Goal: Answer question/provide support

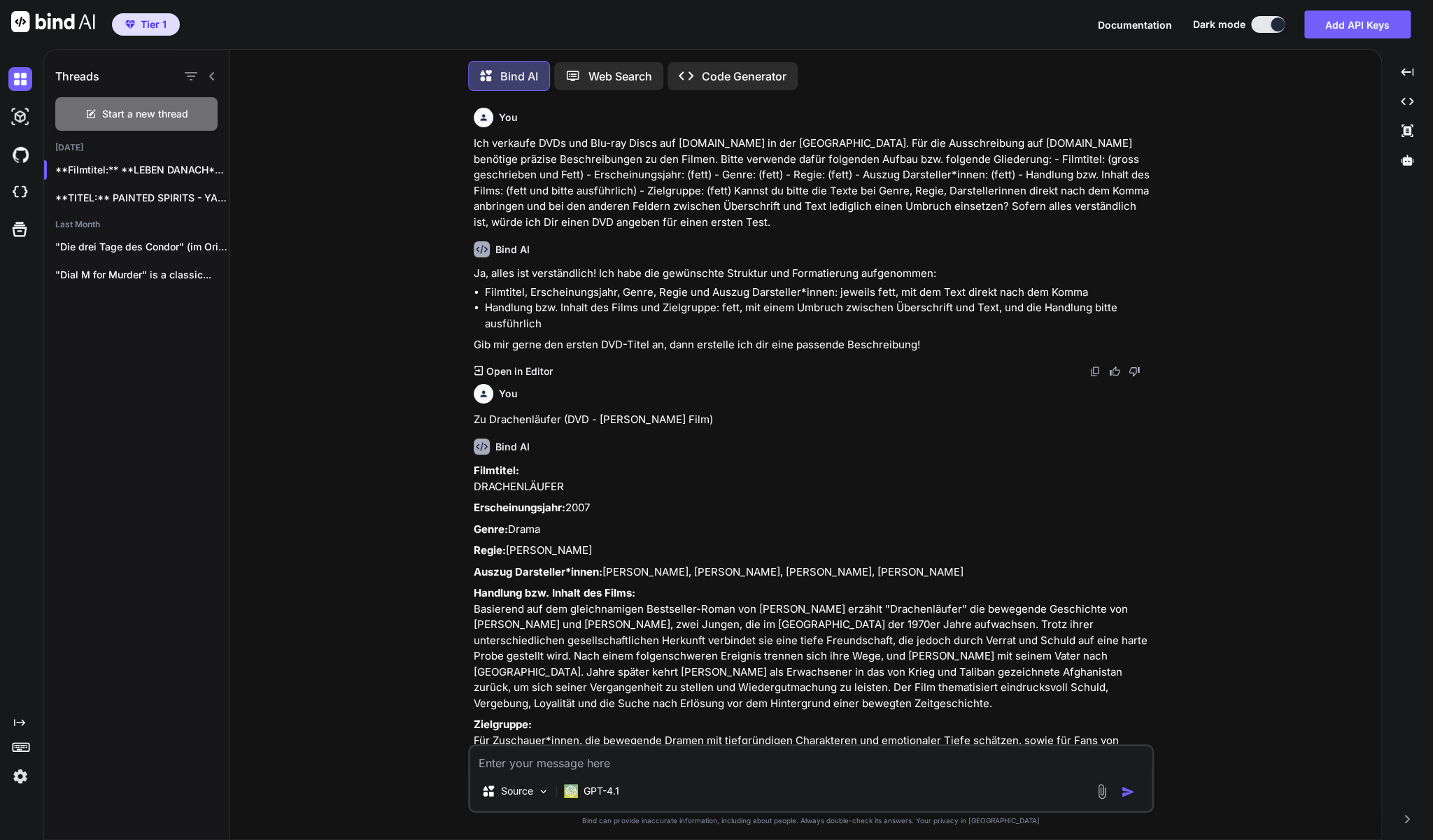
scroll to position [2078, 0]
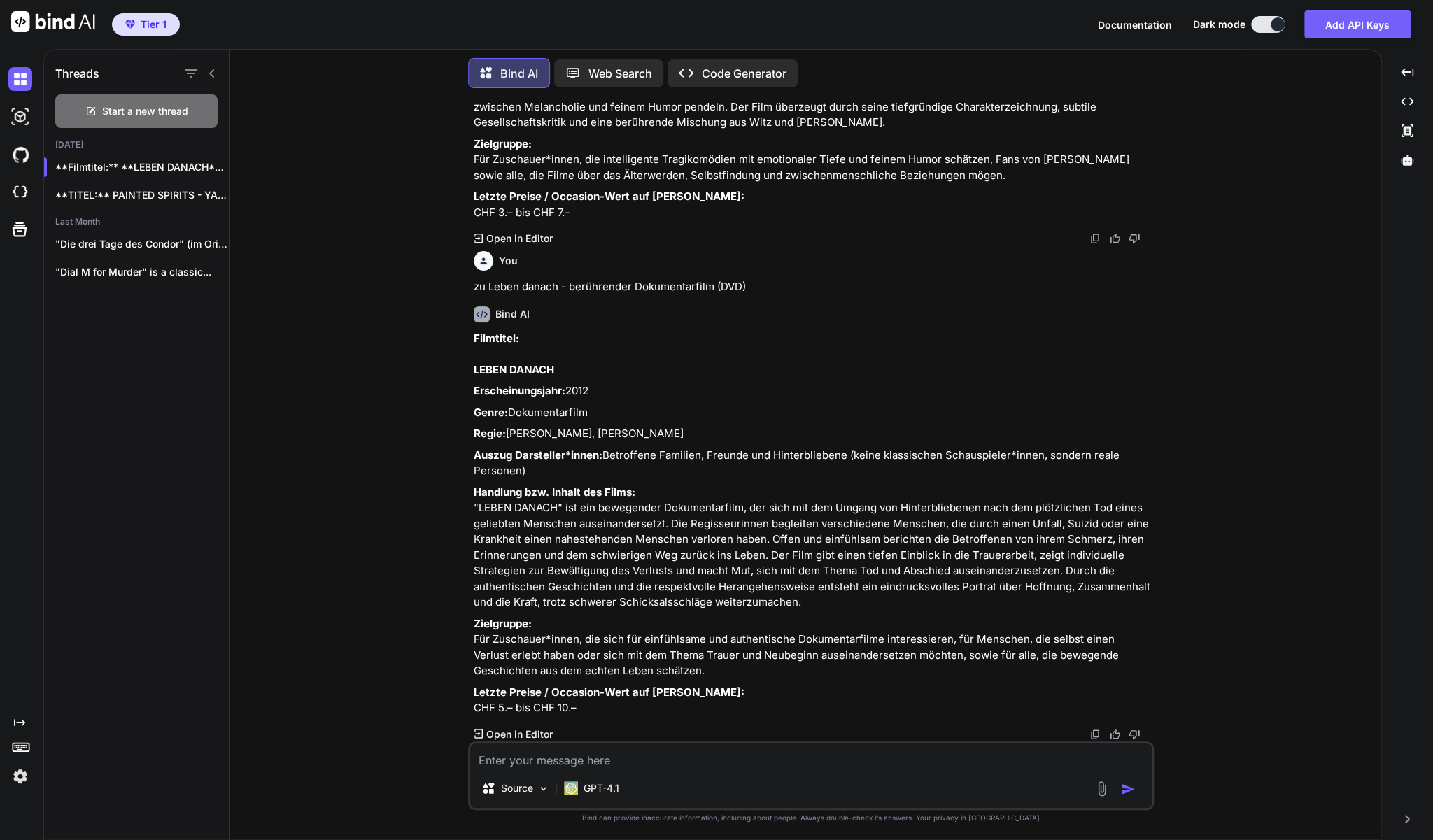
click at [518, 762] on textarea at bounding box center [811, 755] width 681 height 25
type textarea "Zur DVD: HD-Soldat Läppli - Schweizer Filmklassiker"
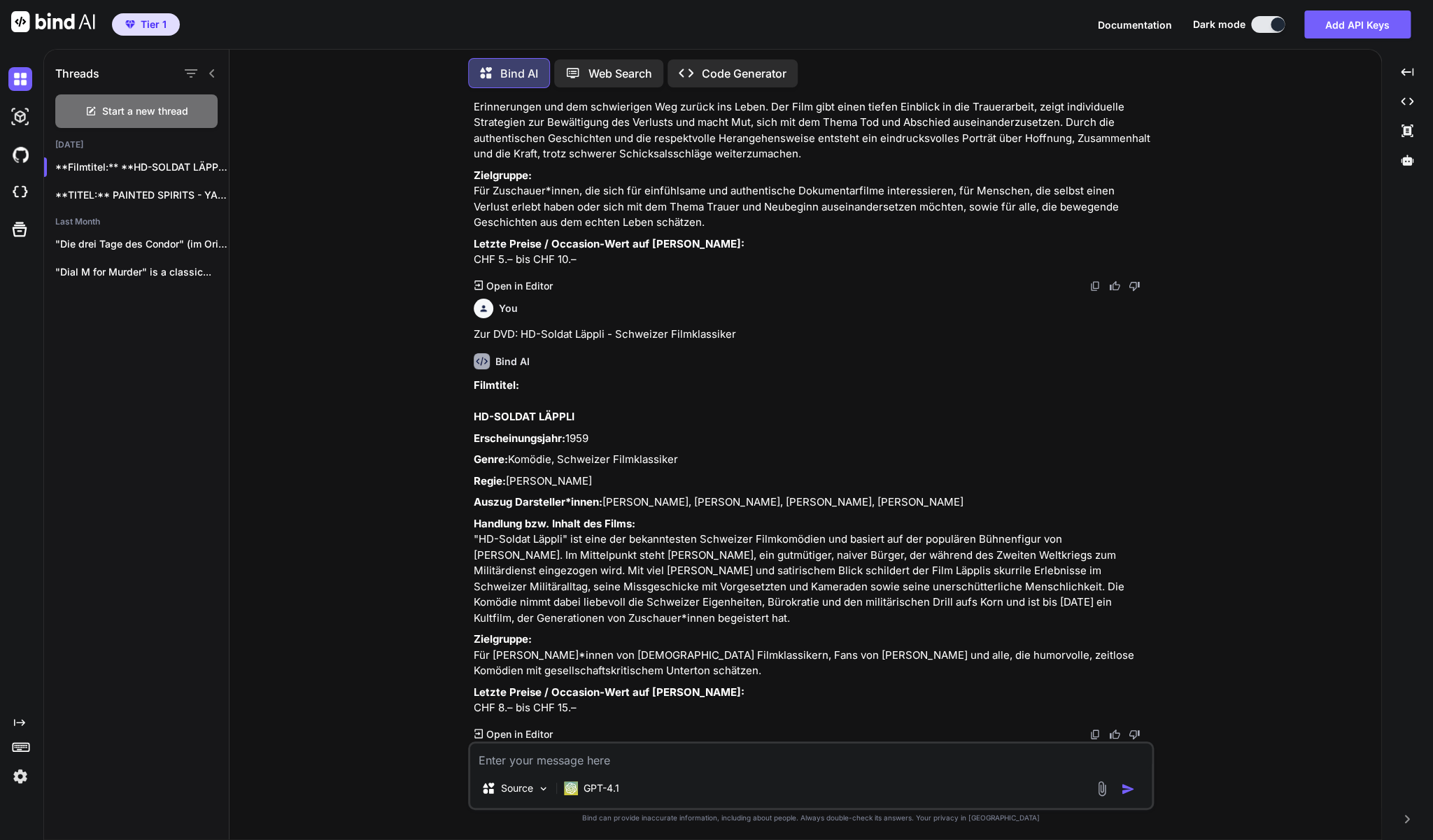
scroll to position [2572, 0]
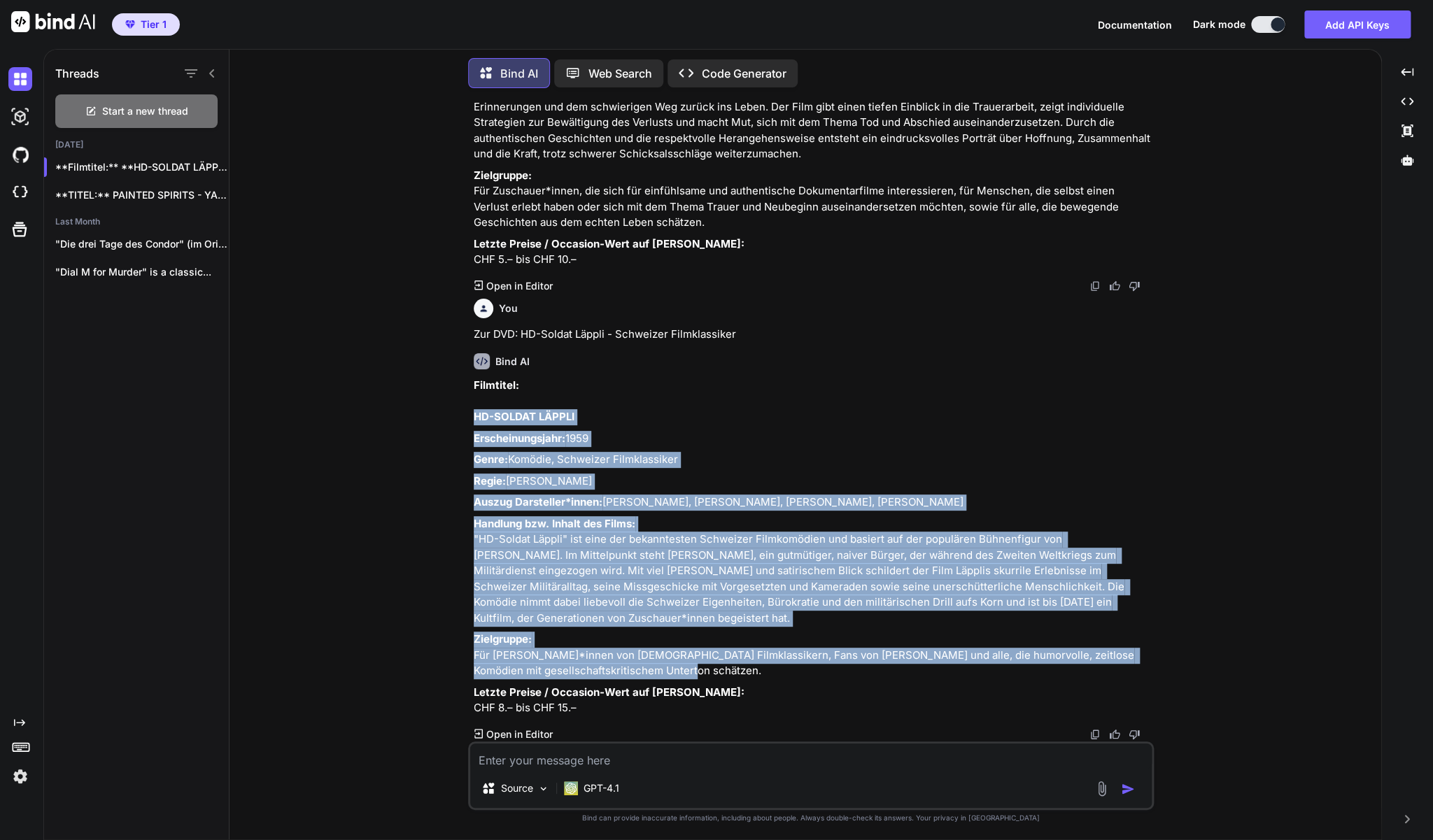
drag, startPoint x: 693, startPoint y: 658, endPoint x: 471, endPoint y: 373, distance: 361.3
click at [471, 373] on div "You Ich verkaufe DVDs und Blu-ray Discs auf [DOMAIN_NAME] in der [GEOGRAPHIC_DA…" at bounding box center [812, 420] width 683 height 642
copy div "LO-IPSUMD SITAME Consecteturadipi: 2835 Elits: Doeiusm, Temporinc Utlaboreetdol…"
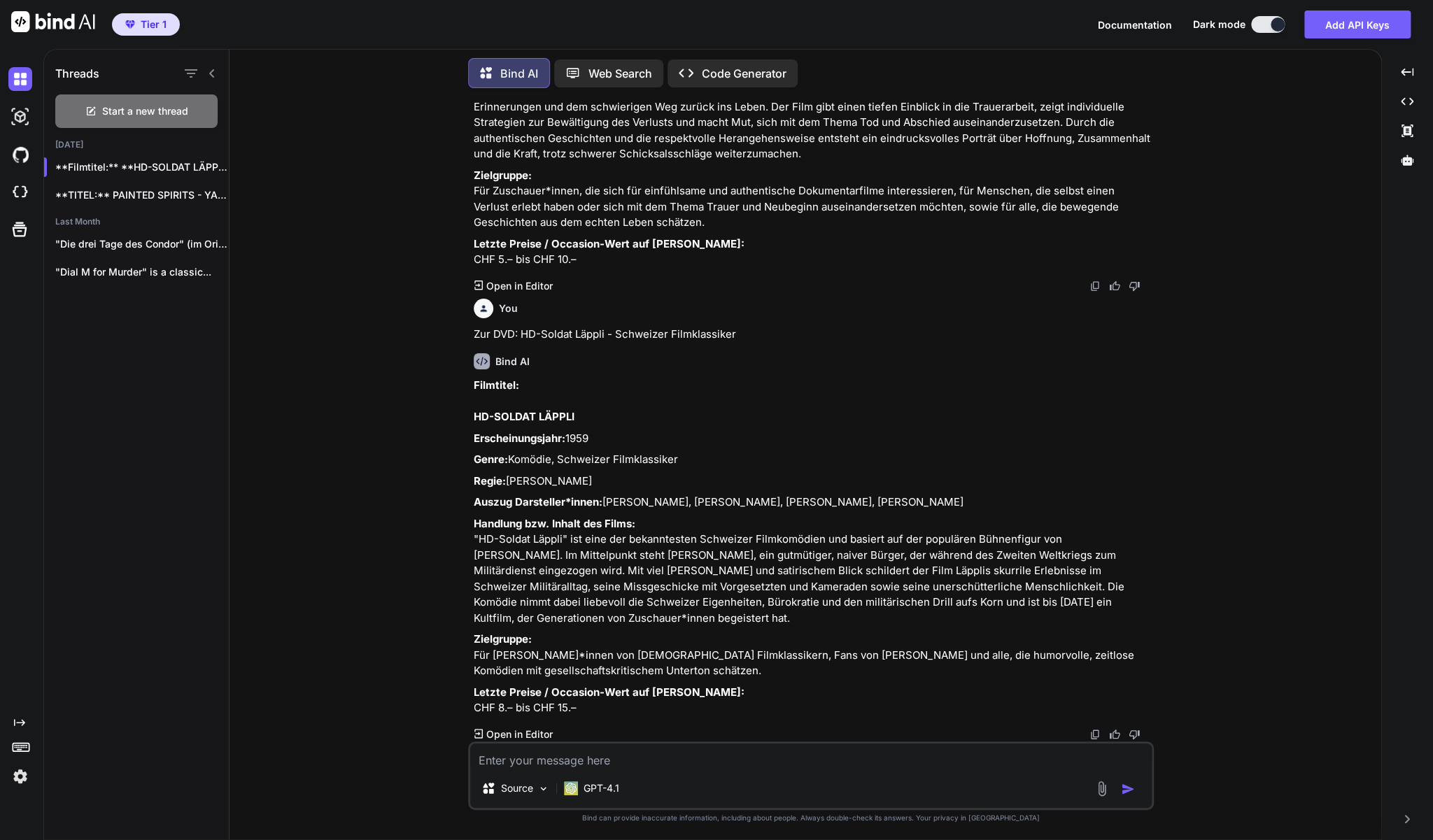
click at [595, 762] on textarea at bounding box center [811, 755] width 681 height 25
paste textarea "Ghost Dog - Der Weg des Samurai (DVD)"
type textarea "zu Ghost Dog - Der Weg des Samurai (DVD)"
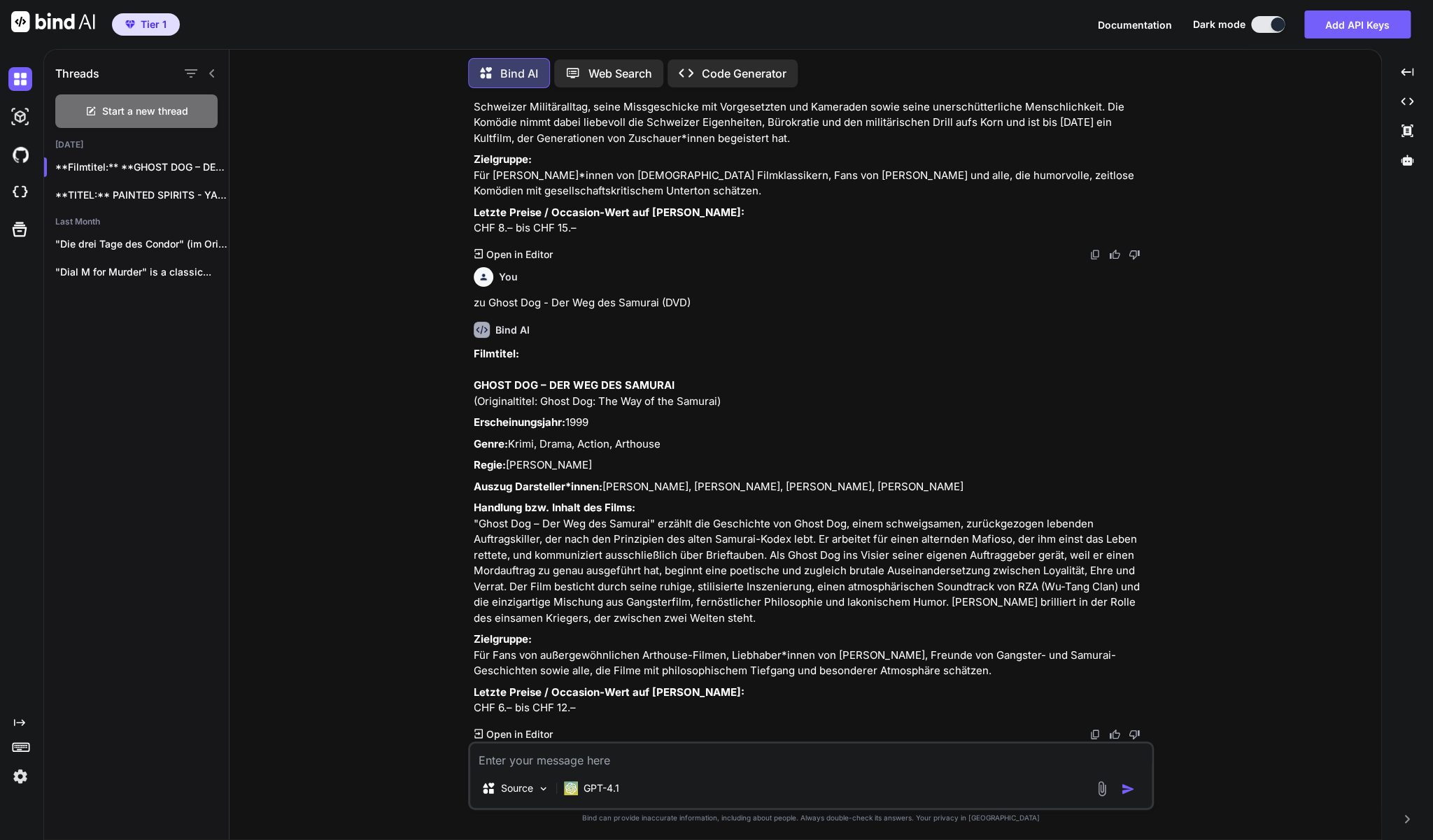
scroll to position [3116, 0]
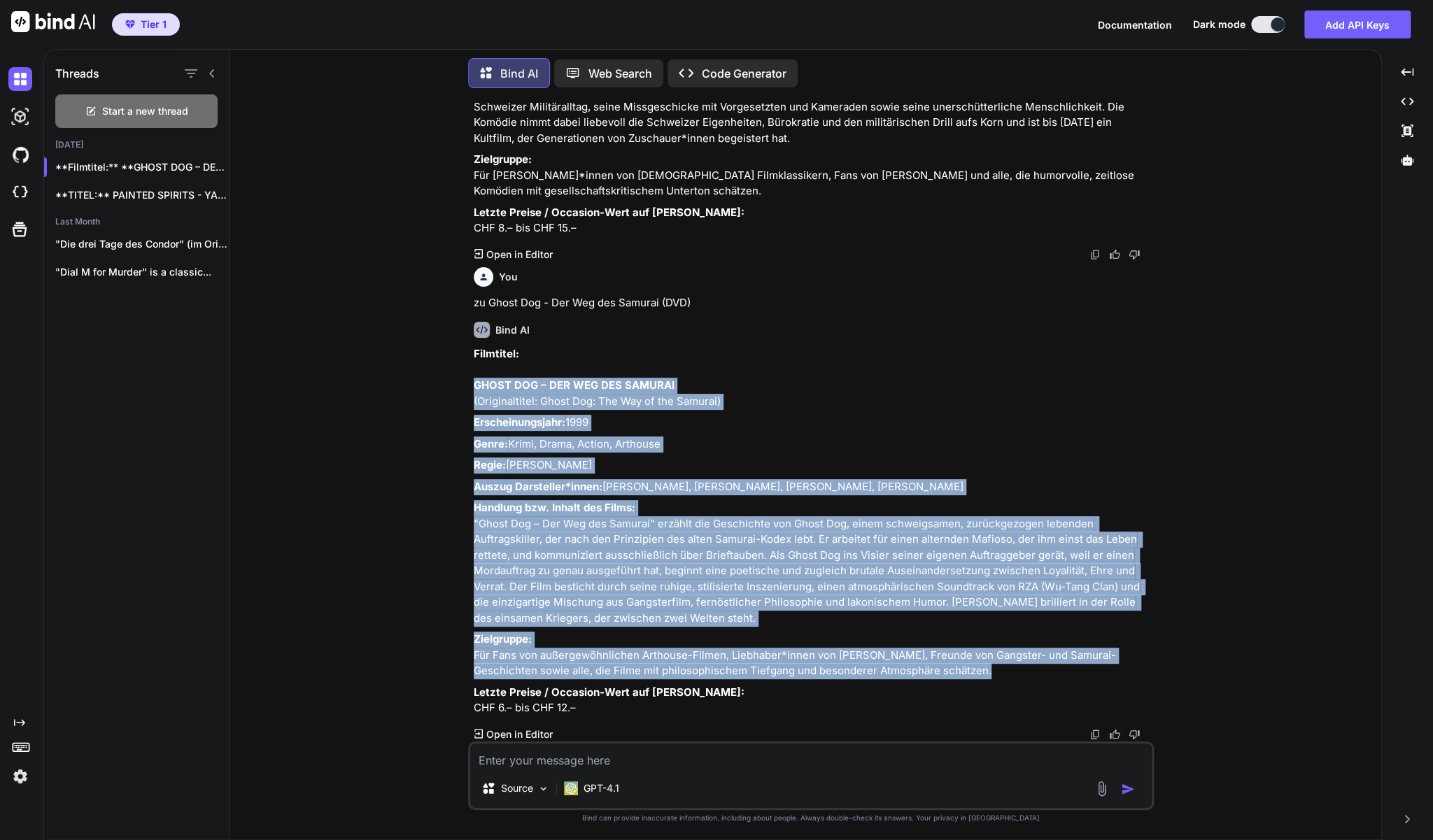
drag, startPoint x: 1001, startPoint y: 655, endPoint x: 472, endPoint y: 327, distance: 622.4
click at [472, 327] on div "You Ich verkaufe DVDs und Blu-ray Discs auf [DOMAIN_NAME] in der [GEOGRAPHIC_DA…" at bounding box center [812, 420] width 683 height 642
copy div "LOREM IPS – DOL SIT AME CONSECT (Adipiscingeli: Seddo Eiu: Tem Inc ut lab Etdol…"
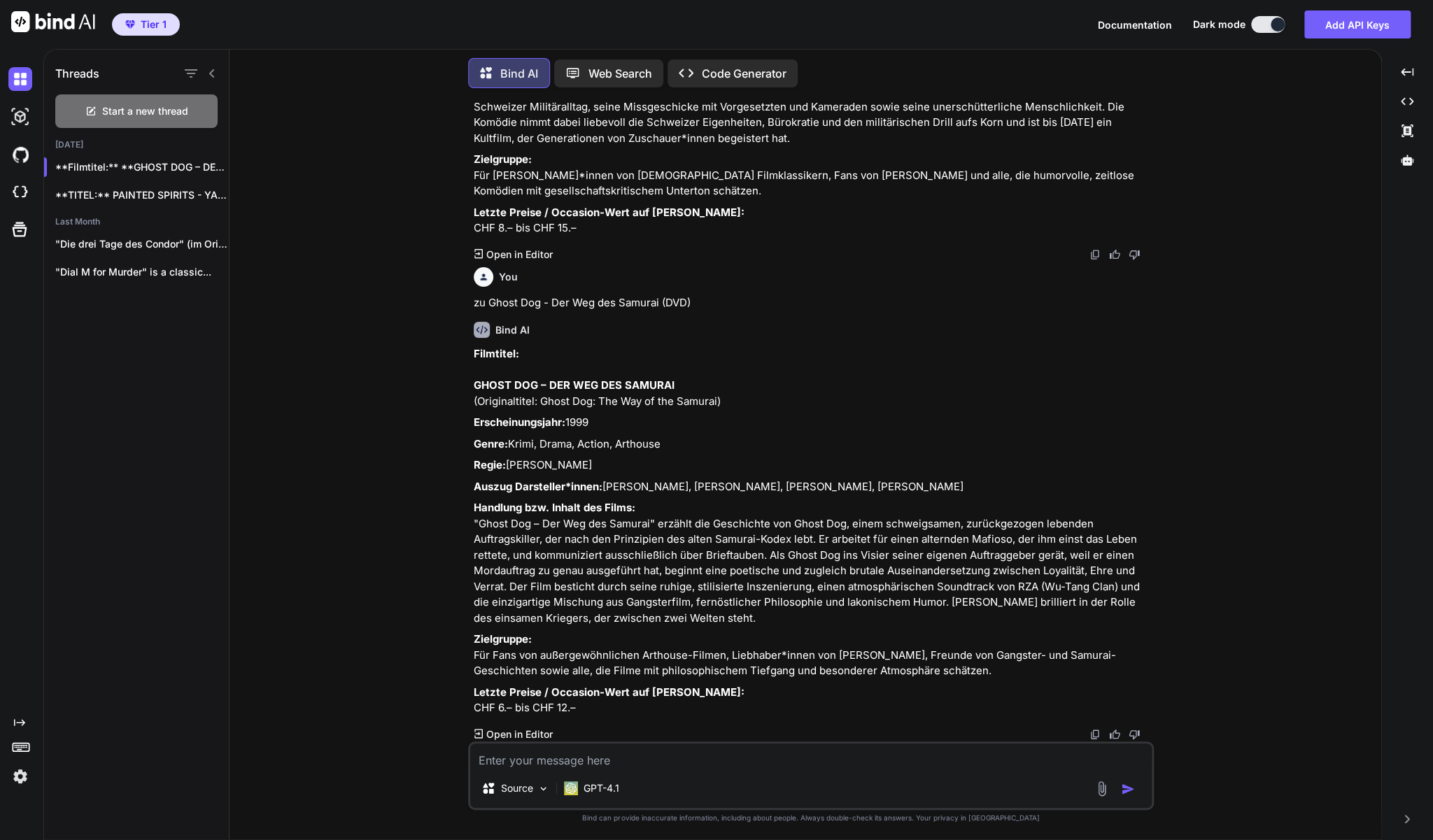
click at [505, 756] on textarea at bounding box center [811, 755] width 681 height 25
paste textarea "[PERSON_NAME] - Die Flucht"
type textarea "zu [PERSON_NAME] - Die Flucht"
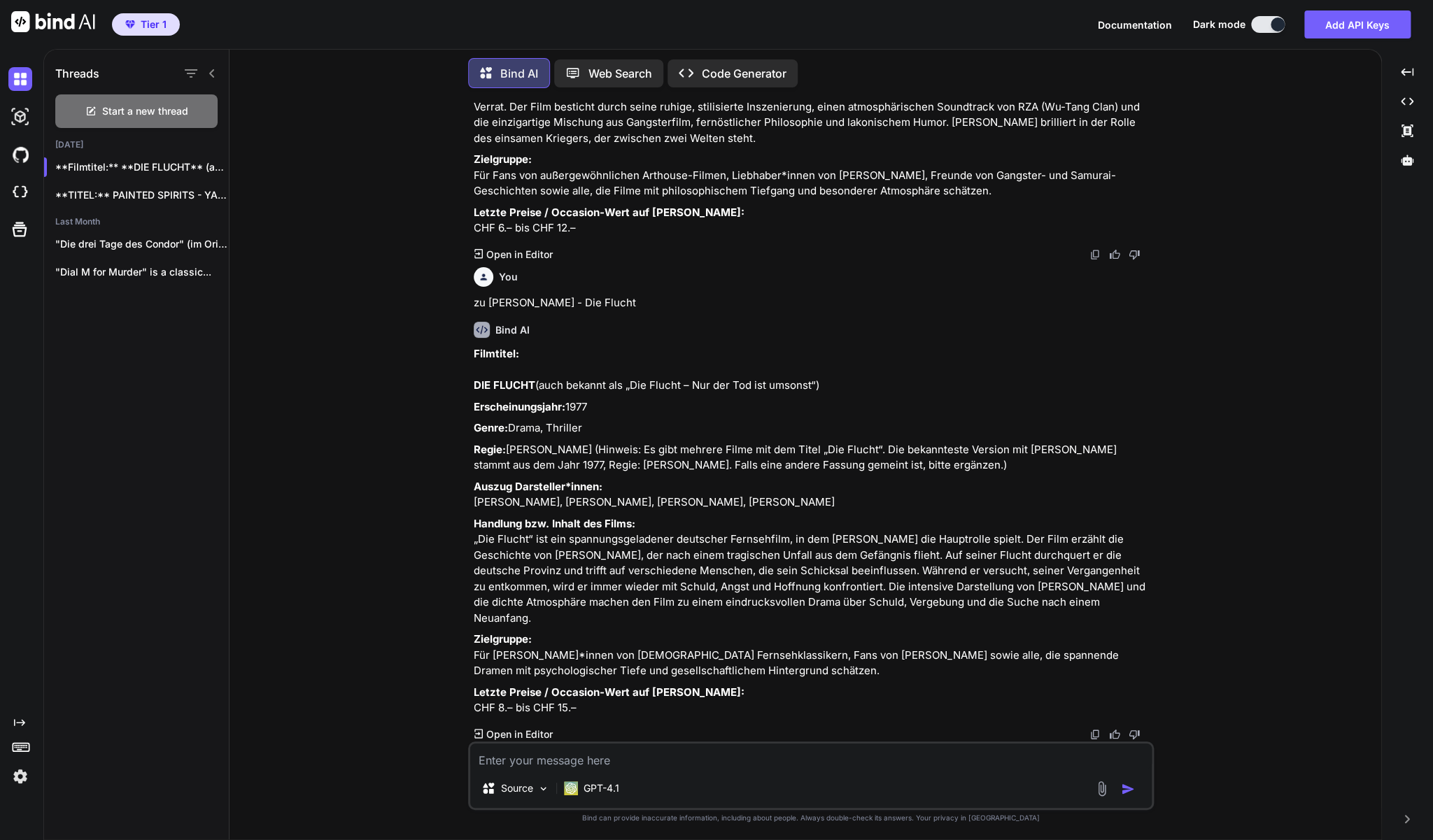
scroll to position [3642, 0]
drag, startPoint x: 751, startPoint y: 654, endPoint x: 471, endPoint y: 341, distance: 420.0
click at [471, 341] on div "You Ich verkaufe DVDs und Blu-ray Discs auf [DOMAIN_NAME] in der [GEOGRAPHIC_DA…" at bounding box center [812, 420] width 683 height 642
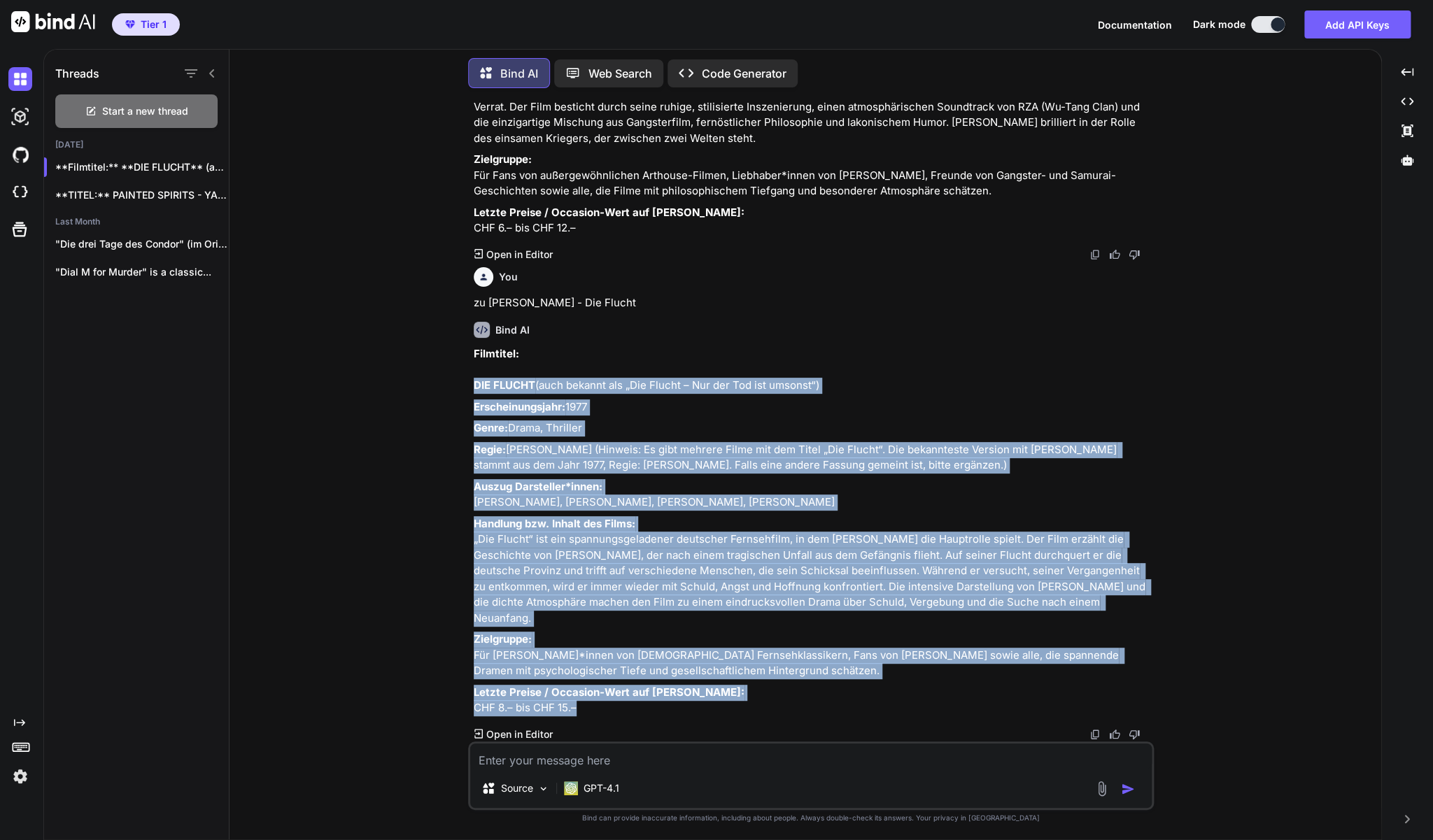
click at [475, 339] on div "You Ich verkaufe DVDs und Blu-ray Discs auf [DOMAIN_NAME] in der [GEOGRAPHIC_DA…" at bounding box center [811, 469] width 686 height 740
